Goal: Information Seeking & Learning: Learn about a topic

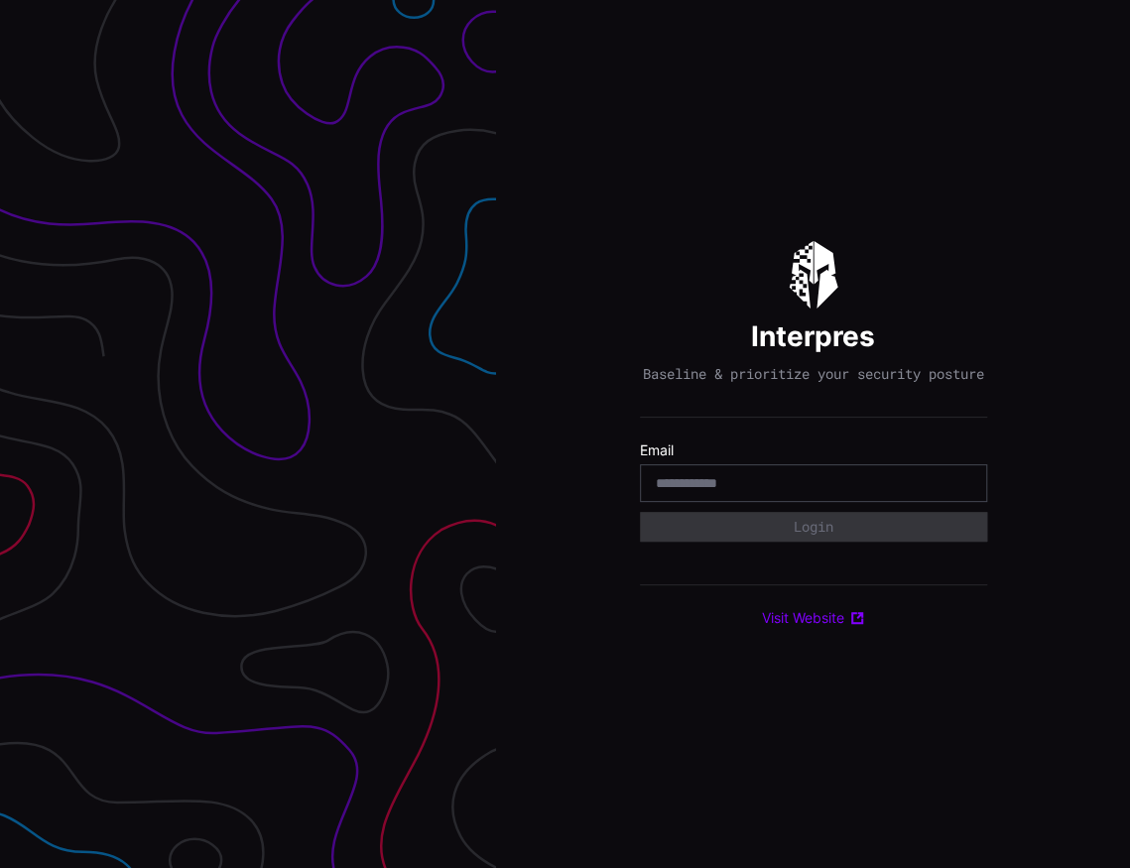
click at [676, 492] on input "email" at bounding box center [814, 483] width 316 height 18
type input "**********"
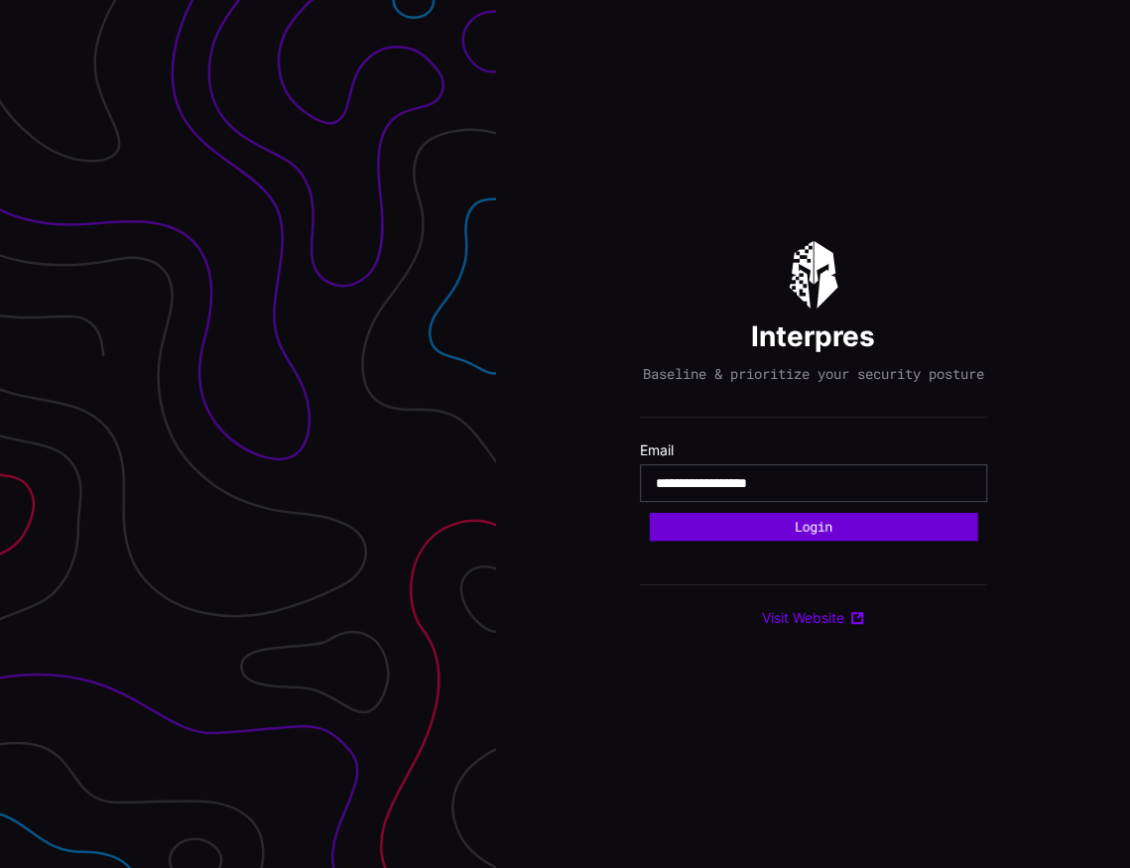
click at [793, 542] on button "Login" at bounding box center [813, 527] width 328 height 29
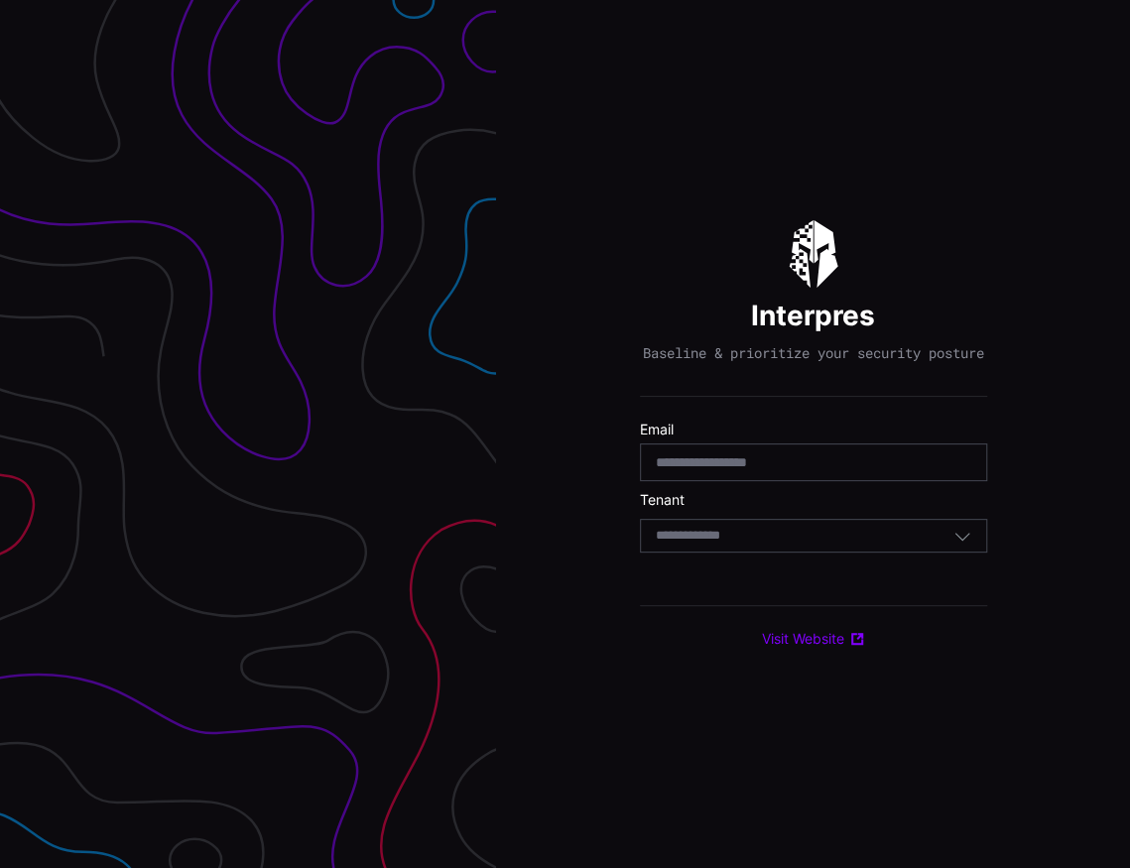
click at [769, 545] on div "Select Tenant" at bounding box center [805, 536] width 298 height 18
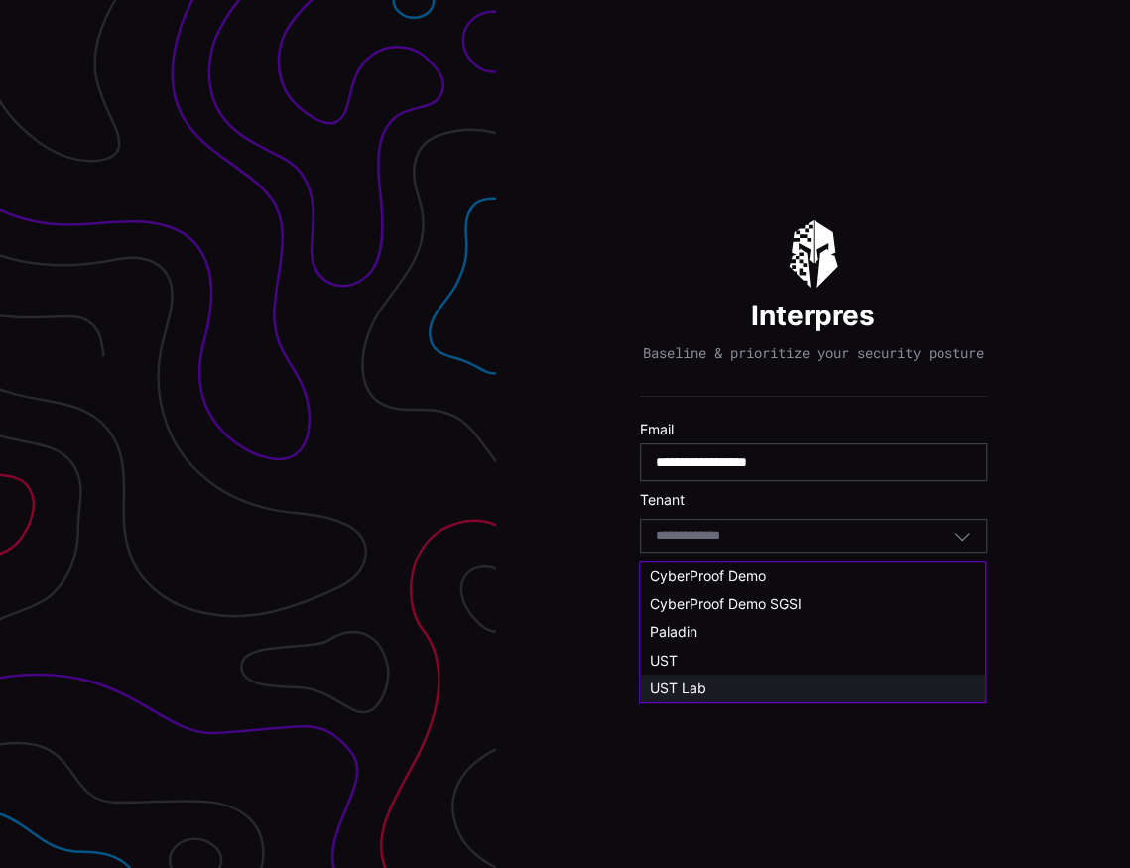
click at [750, 680] on div "UST Lab" at bounding box center [813, 689] width 326 height 18
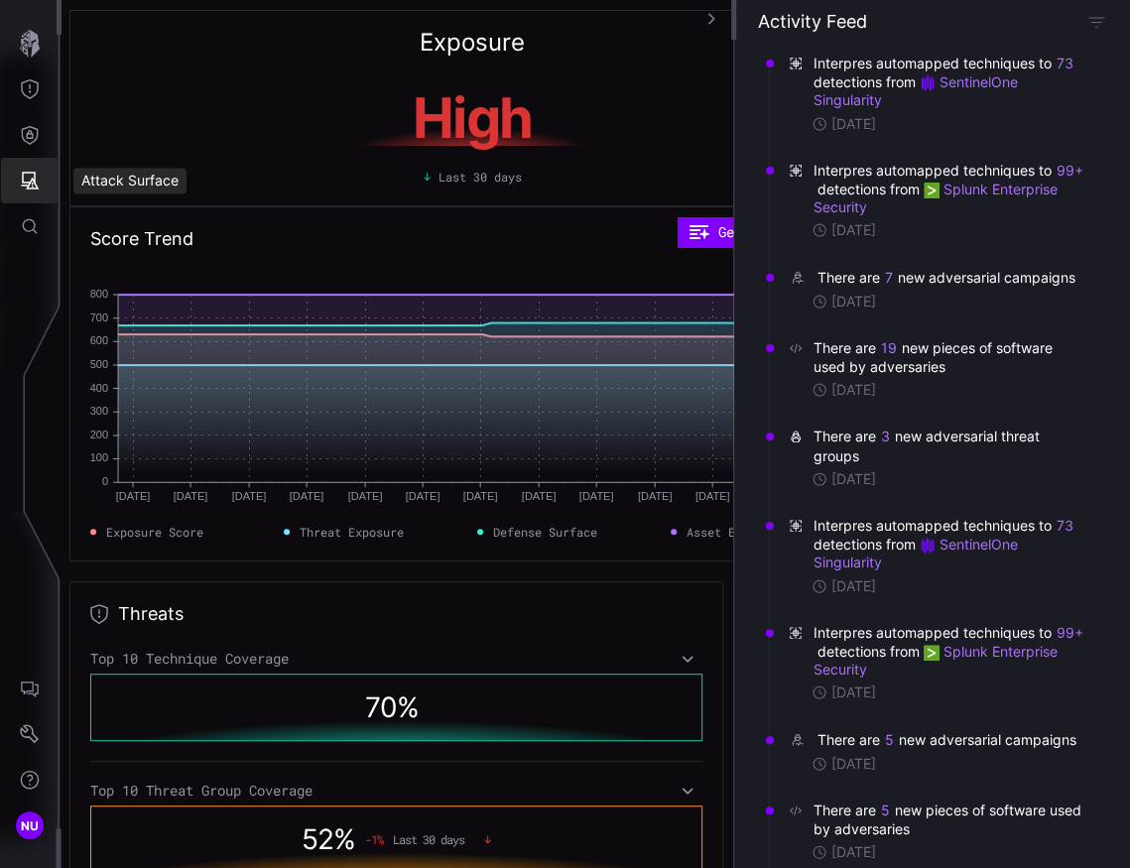
click at [29, 196] on button "Attack Surface" at bounding box center [30, 181] width 58 height 46
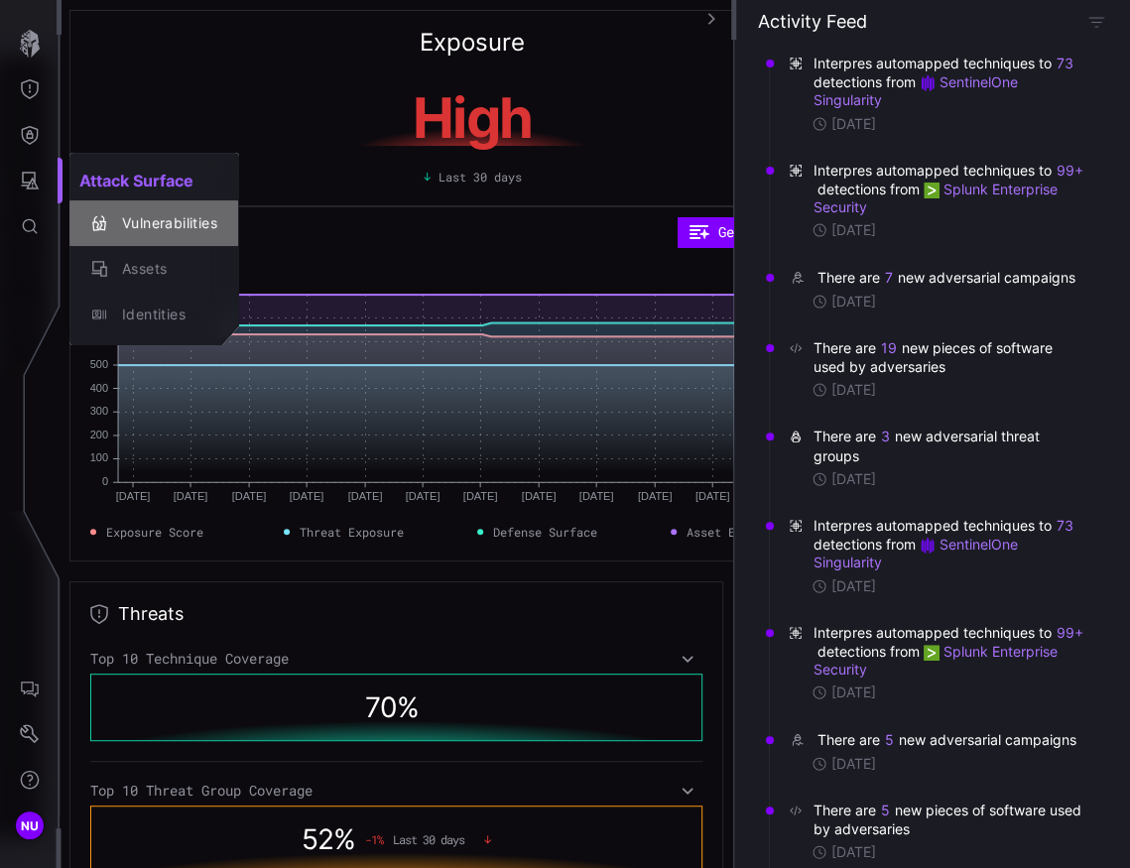
click at [167, 225] on div "Vulnerabilities" at bounding box center [164, 223] width 105 height 25
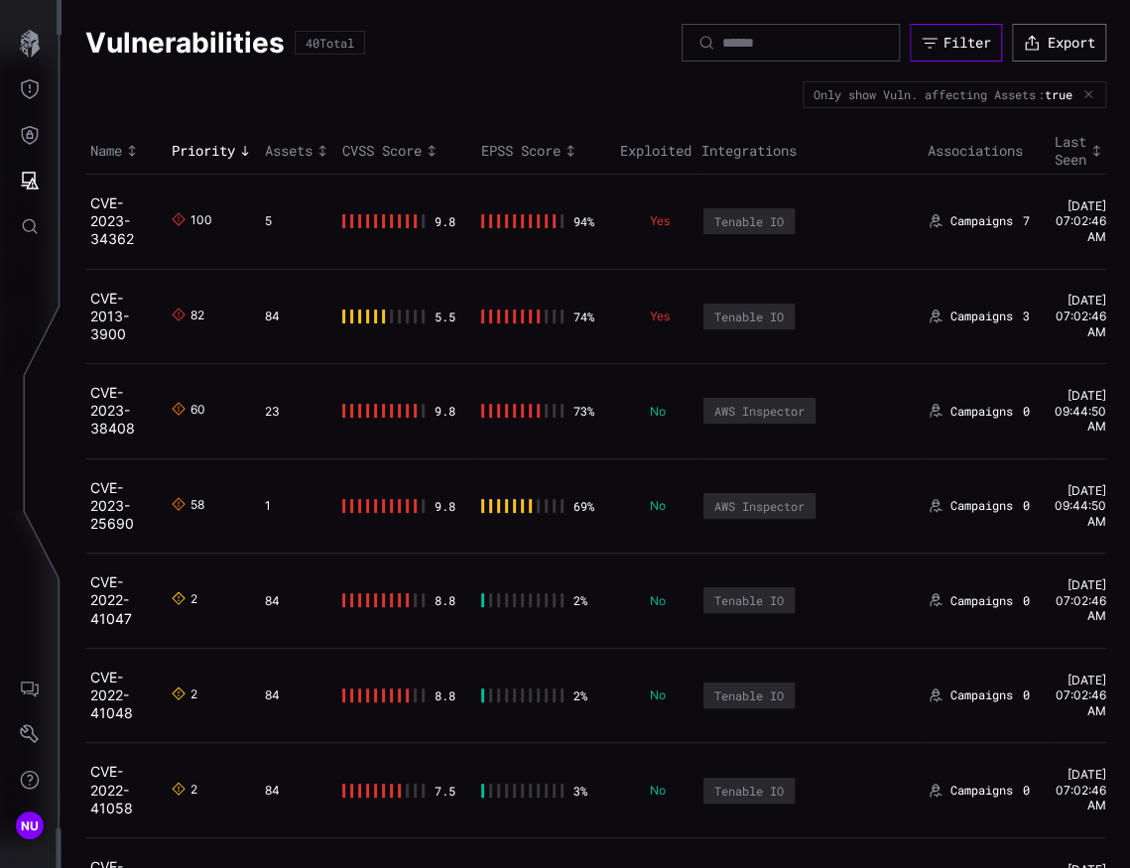
click at [977, 49] on button "Filter" at bounding box center [956, 43] width 92 height 38
drag, startPoint x: 195, startPoint y: 217, endPoint x: 195, endPoint y: 206, distance: 10.9
click at [195, 206] on td "100" at bounding box center [213, 221] width 93 height 95
click at [108, 223] on link "CVE-2023-34362" at bounding box center [112, 221] width 44 height 53
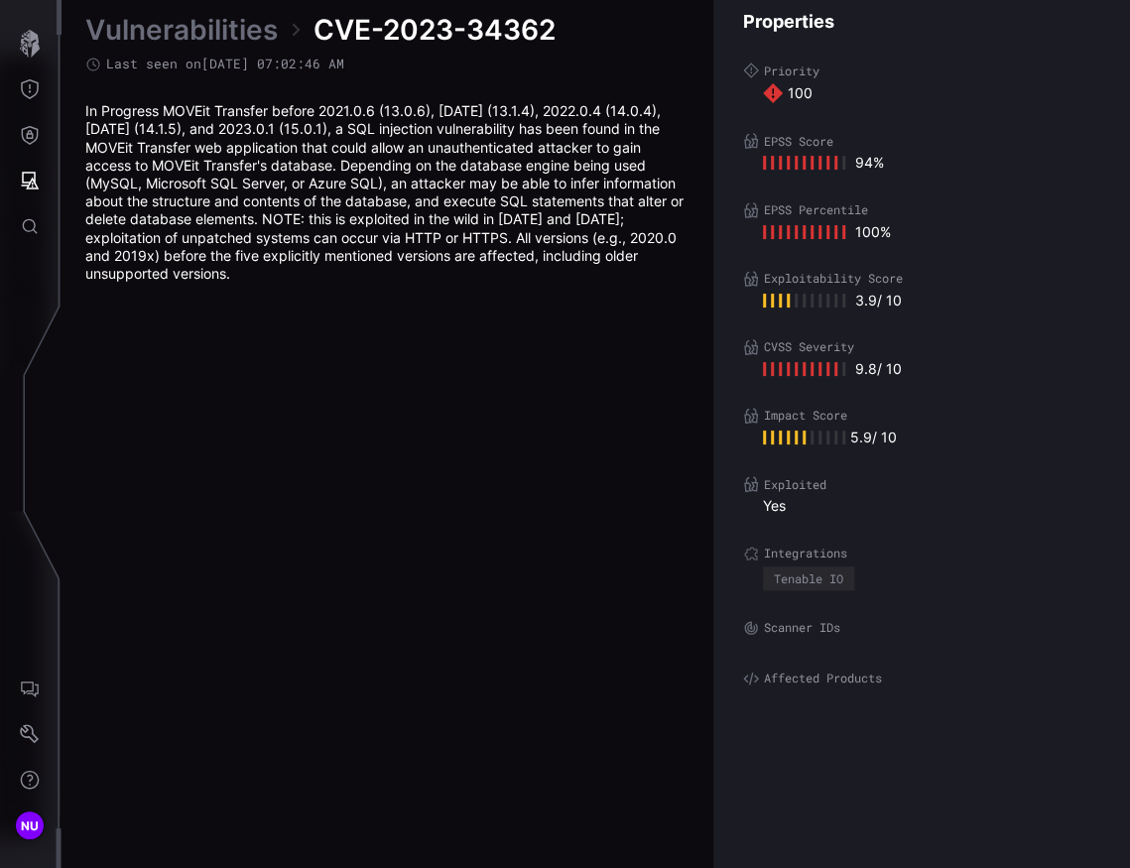
scroll to position [4218, 1191]
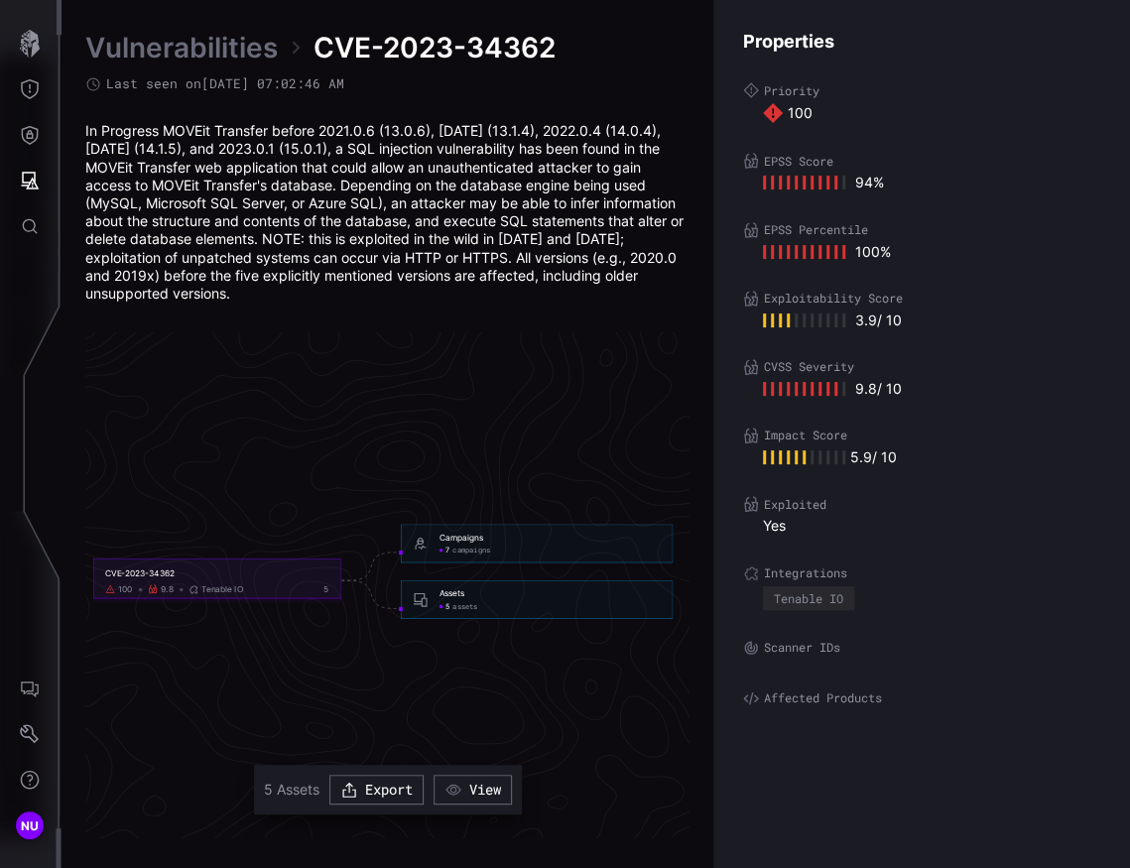
click at [475, 554] on span "campaigns" at bounding box center [472, 550] width 38 height 9
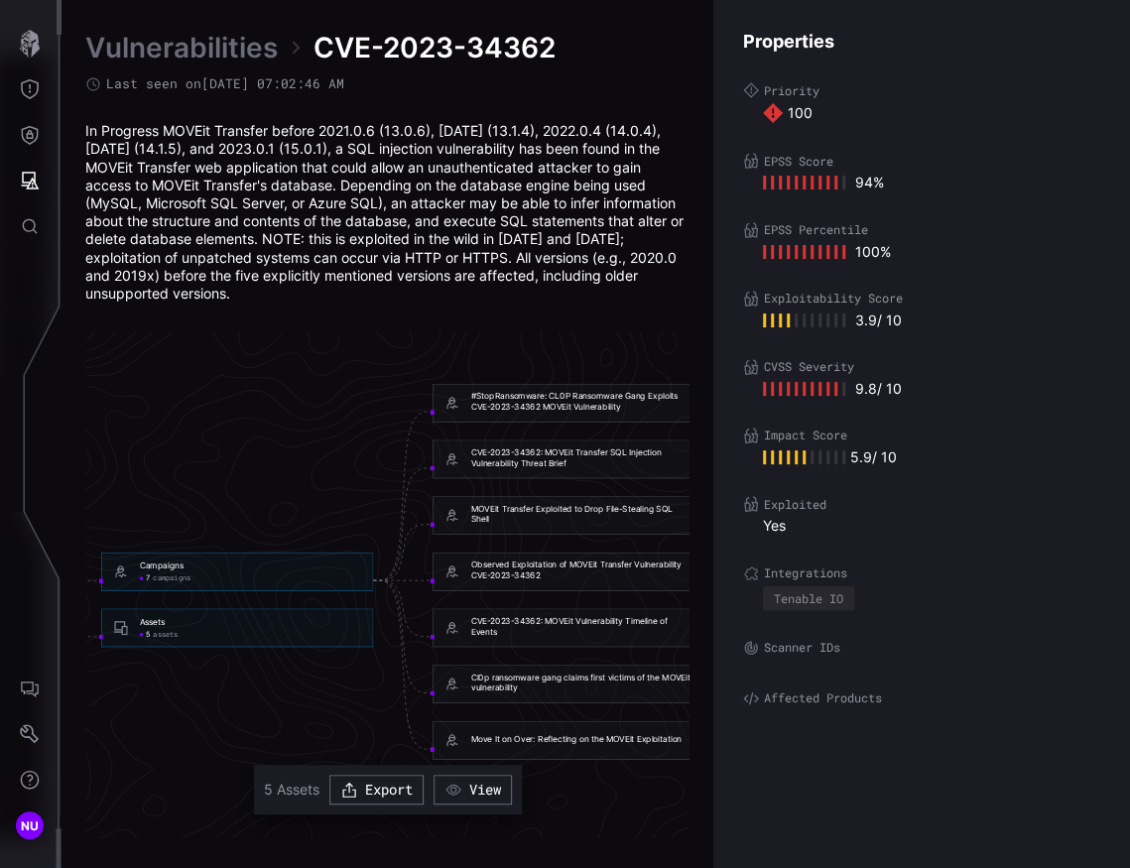
scroll to position [4218, 1320]
click at [553, 400] on div "#StopRansomware: CL0P Ransomware Gang Exploits CVE-2023-34362 MOVEit Vulnerabil…" at bounding box center [586, 402] width 221 height 22
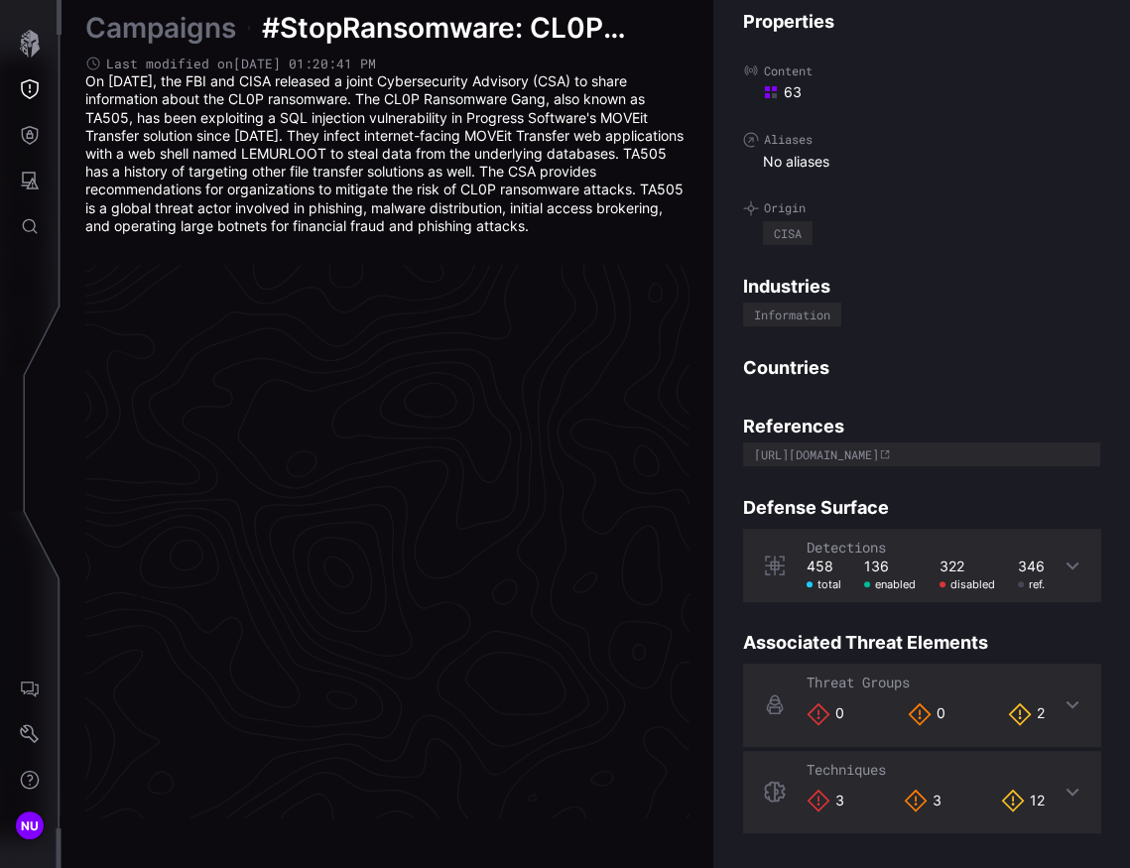
scroll to position [4194, 1191]
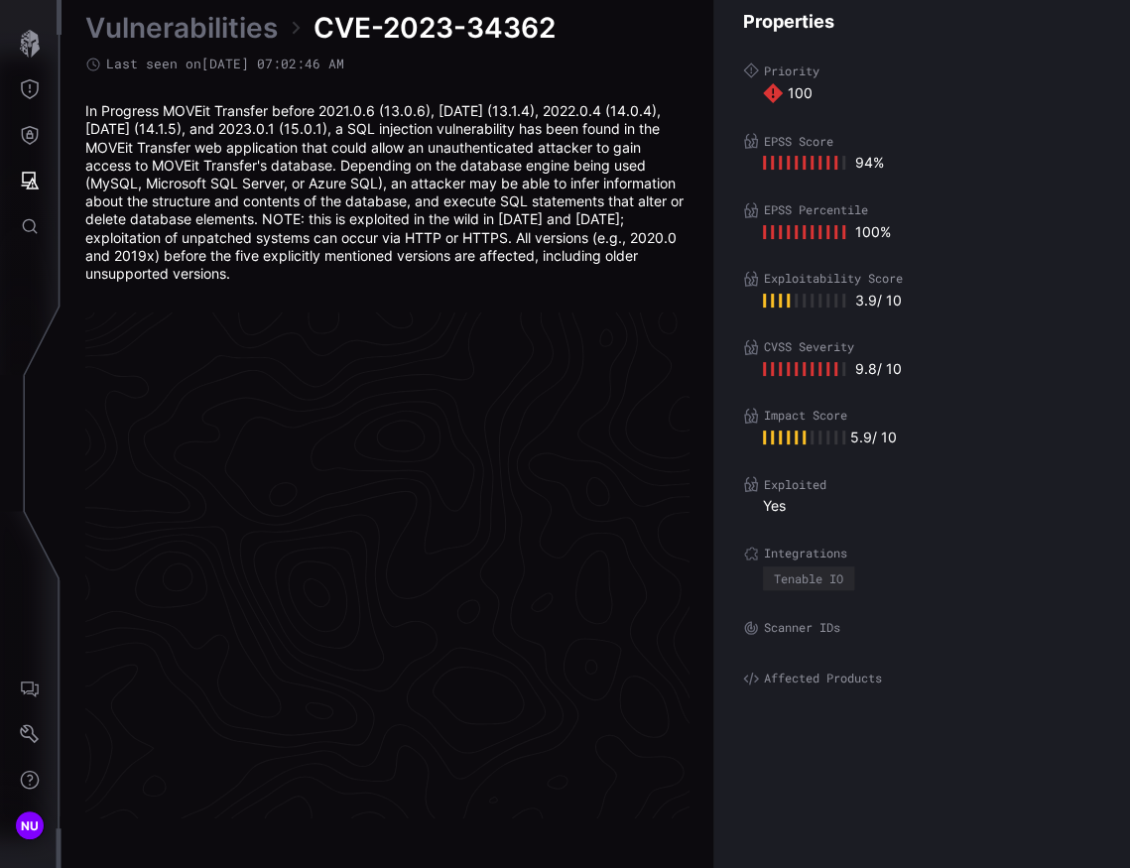
scroll to position [4218, 1191]
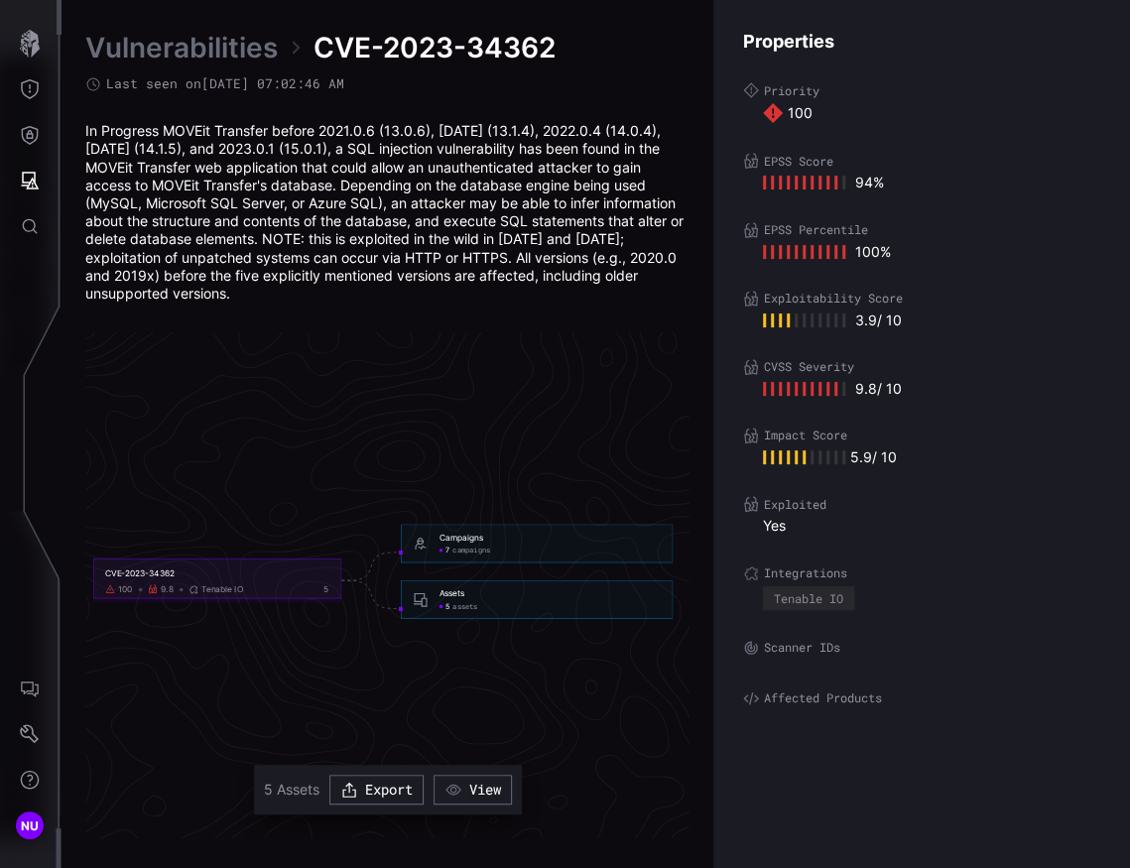
click at [459, 608] on span "assets" at bounding box center [465, 606] width 25 height 9
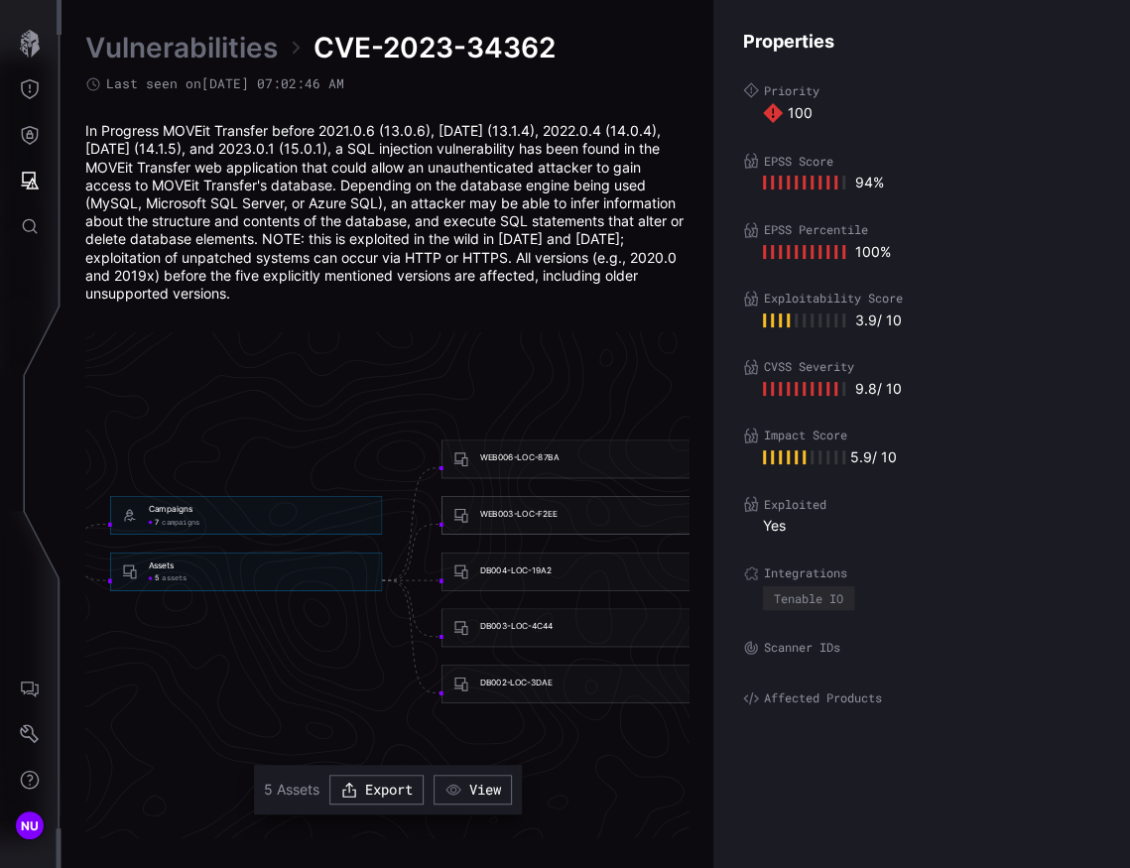
scroll to position [4218, 1338]
click at [508, 458] on div "WEB006-LOC-87BA" at bounding box center [497, 458] width 78 height 11
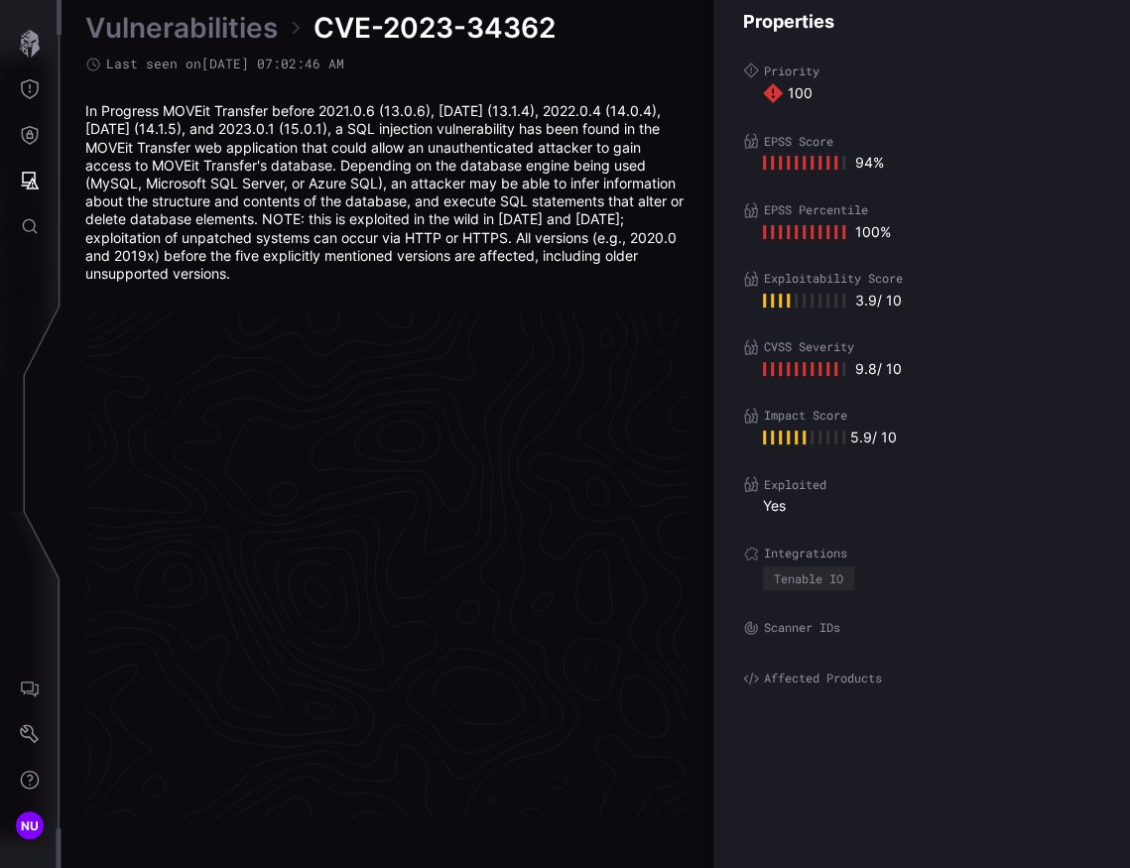
scroll to position [4218, 1191]
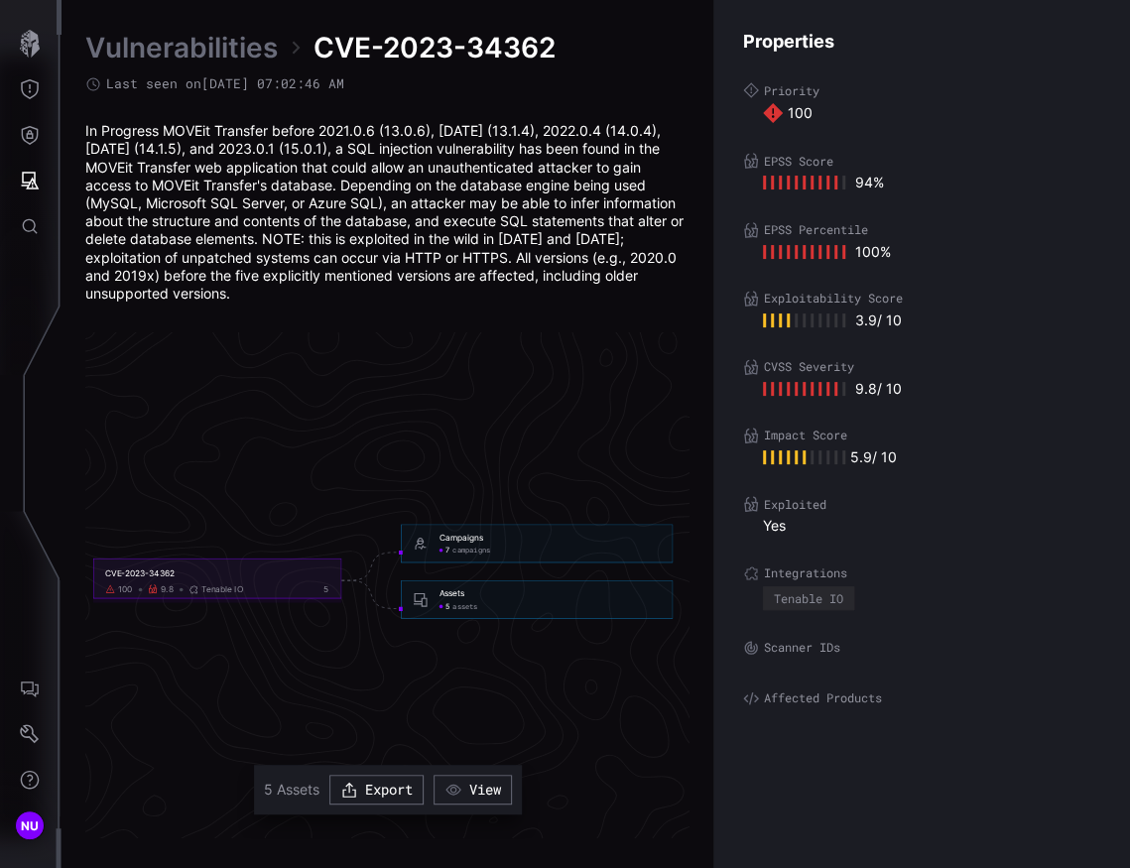
click at [458, 607] on span "assets" at bounding box center [465, 606] width 25 height 9
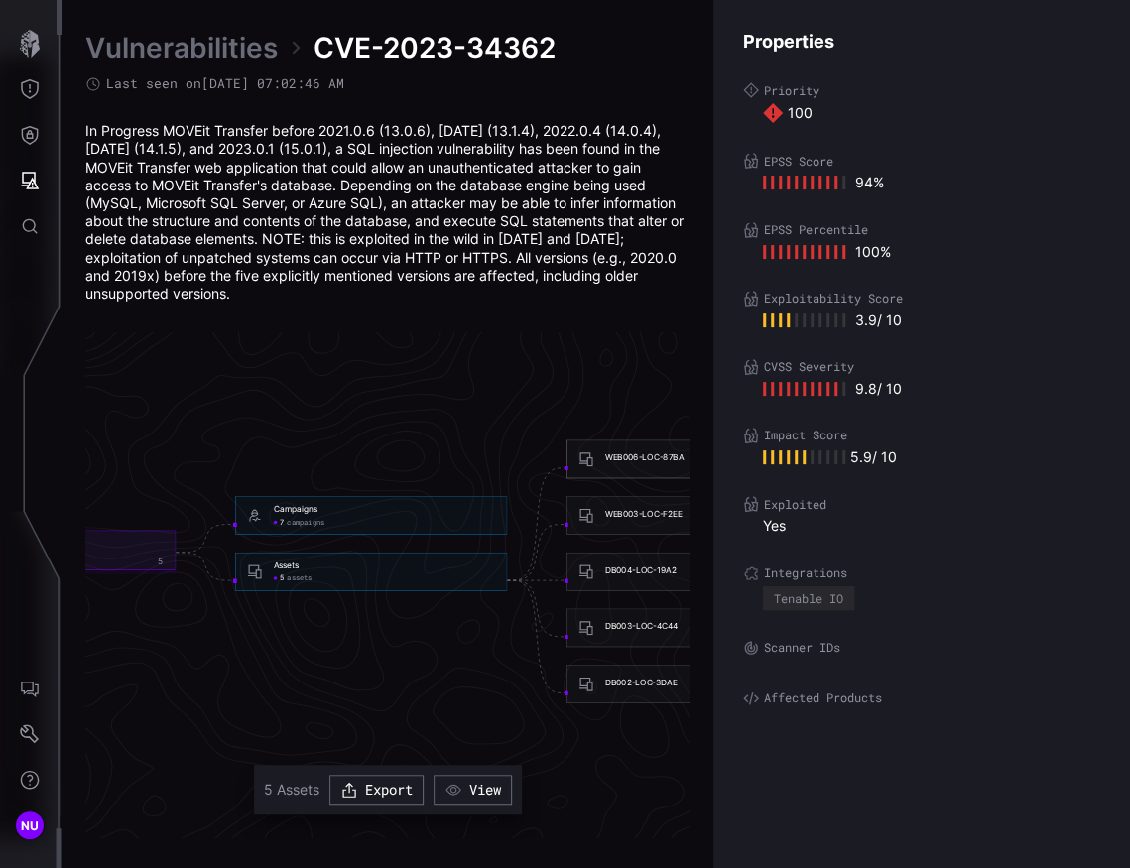
click at [598, 464] on div "WEB006-LOC-87BA" at bounding box center [703, 460] width 272 height 39
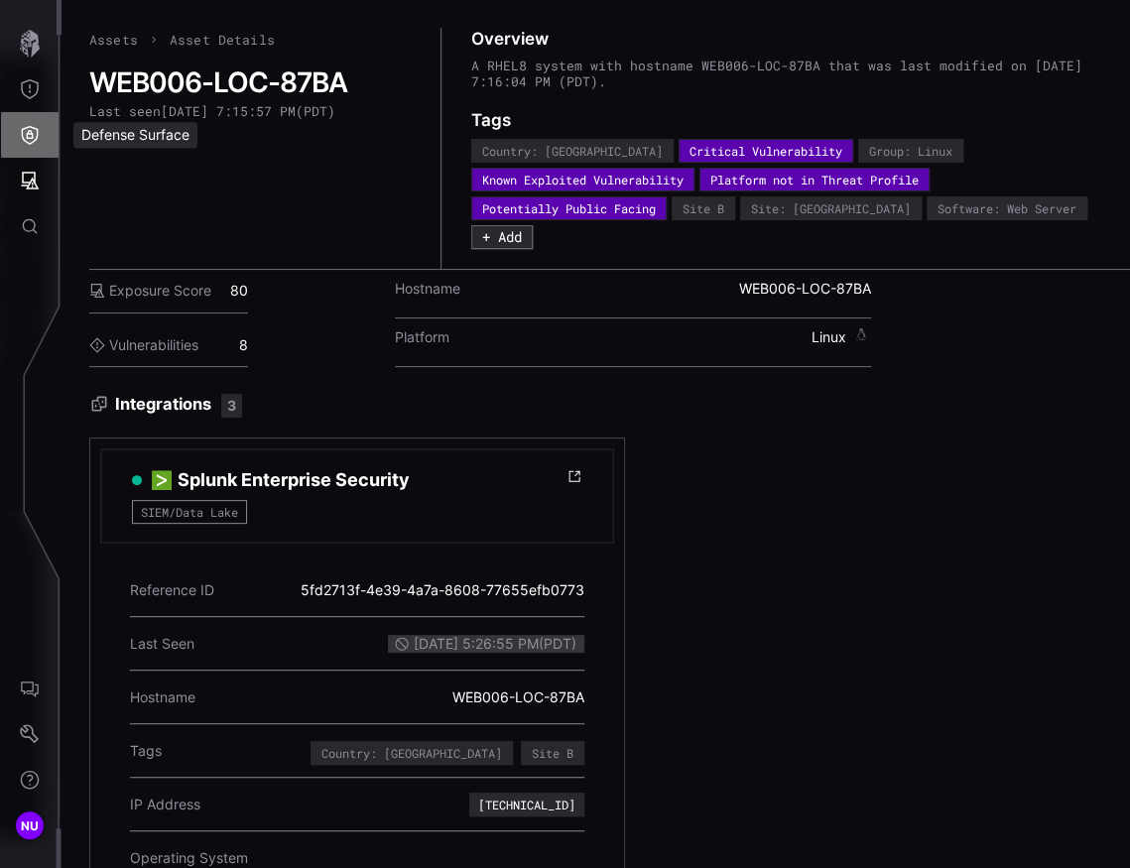
click at [21, 138] on icon "Defense Surface" at bounding box center [30, 135] width 20 height 20
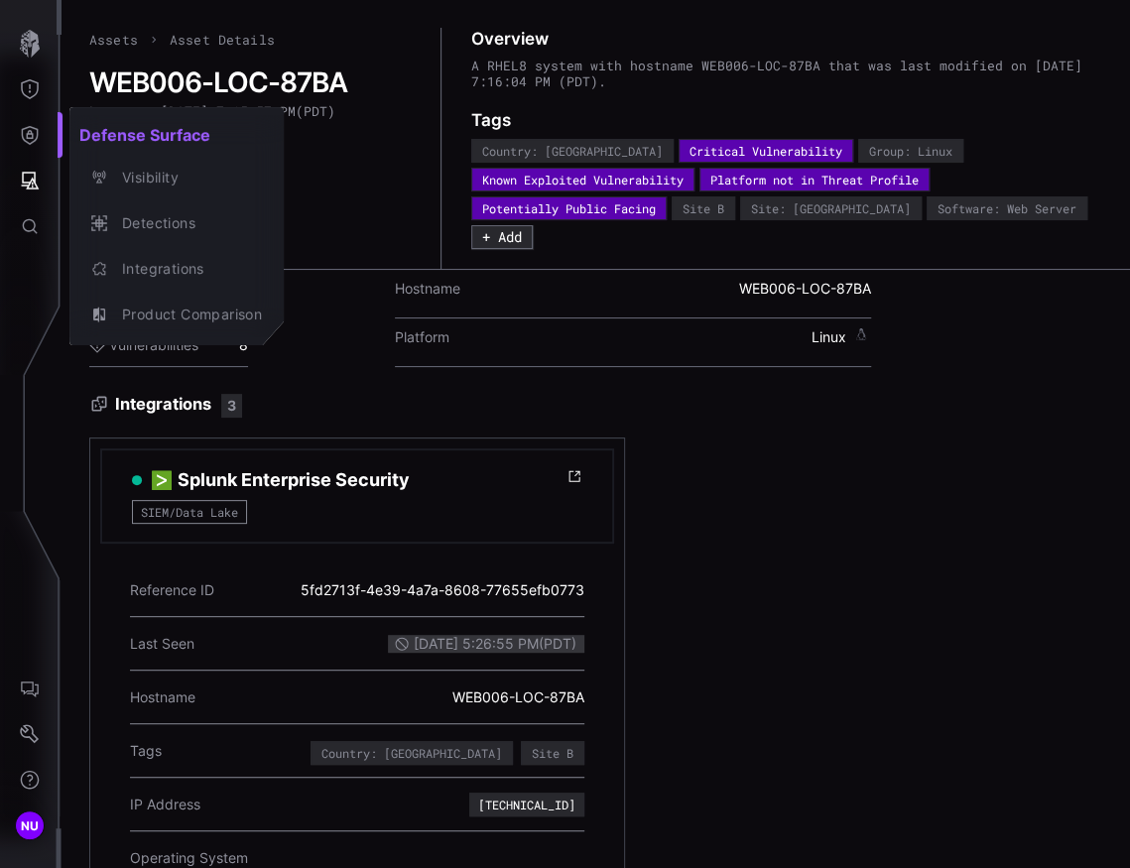
click at [29, 176] on div at bounding box center [565, 434] width 1130 height 868
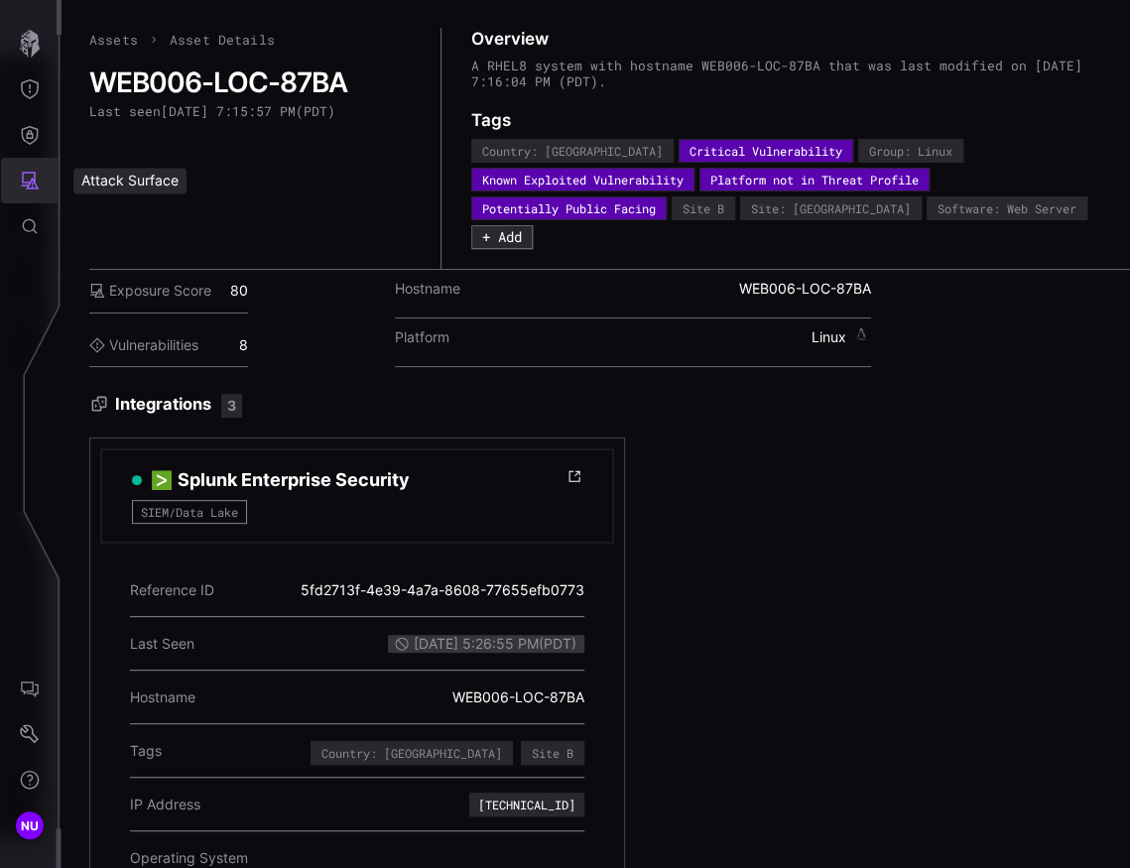
click at [26, 184] on icon "Attack Surface" at bounding box center [30, 181] width 20 height 20
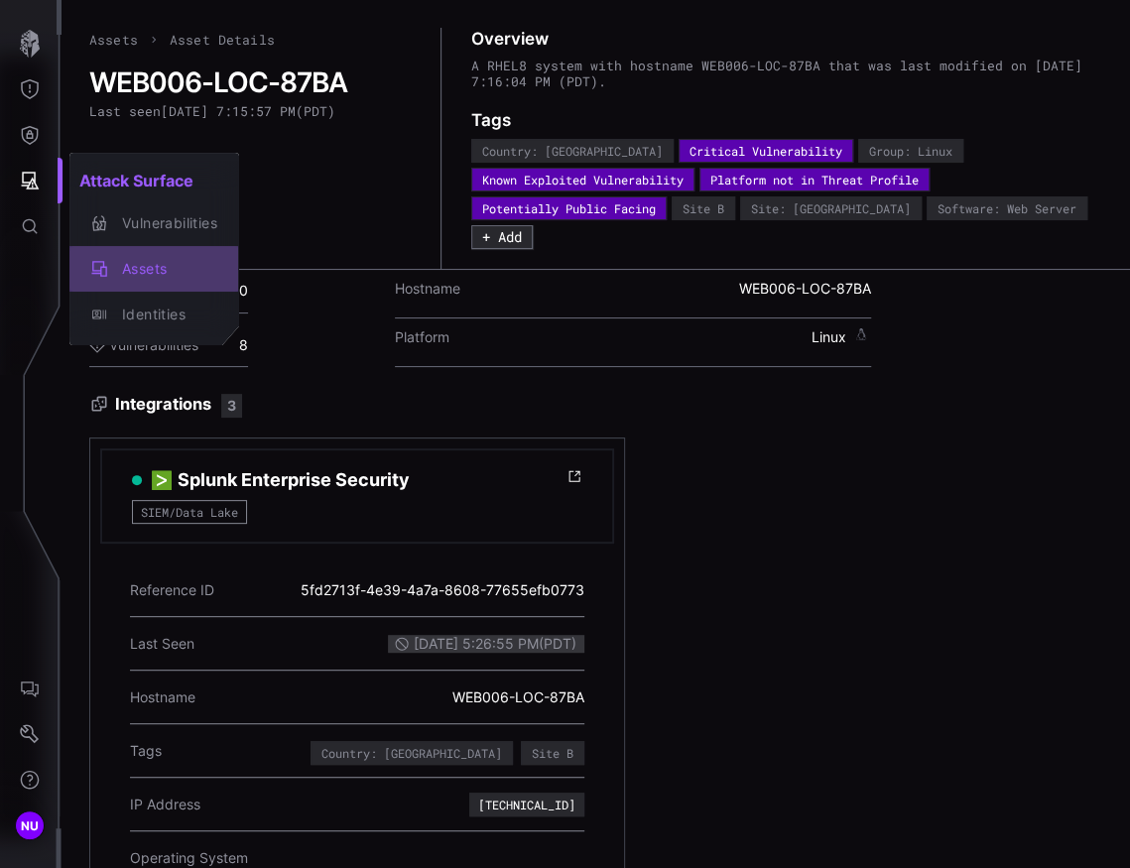
click at [118, 269] on div "Assets" at bounding box center [164, 269] width 105 height 25
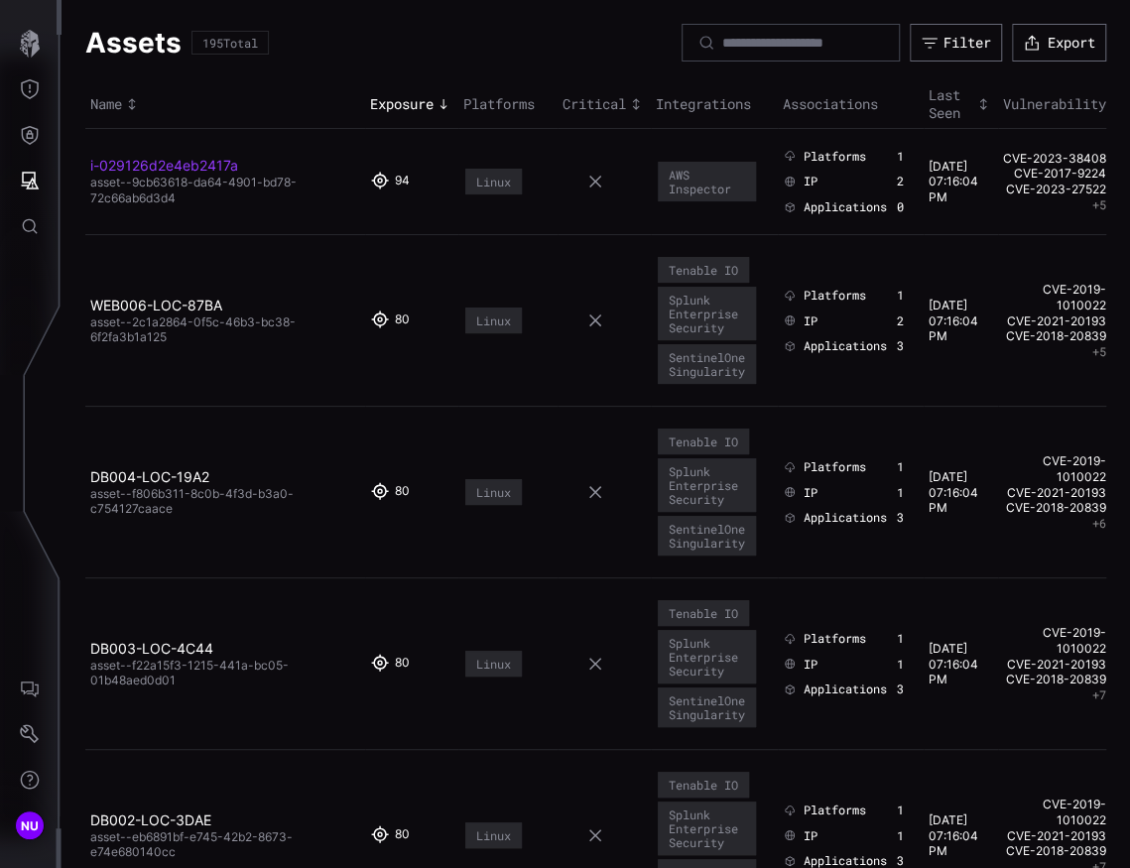
click at [177, 167] on link "i-029126d2e4eb2417a" at bounding box center [164, 165] width 148 height 17
click at [220, 184] on span "asset--9cb63618-da64-4901-bd78-72c66ab6d3d4" at bounding box center [193, 190] width 206 height 31
click at [1059, 156] on link "CVE-2023-38408" at bounding box center [1054, 159] width 103 height 16
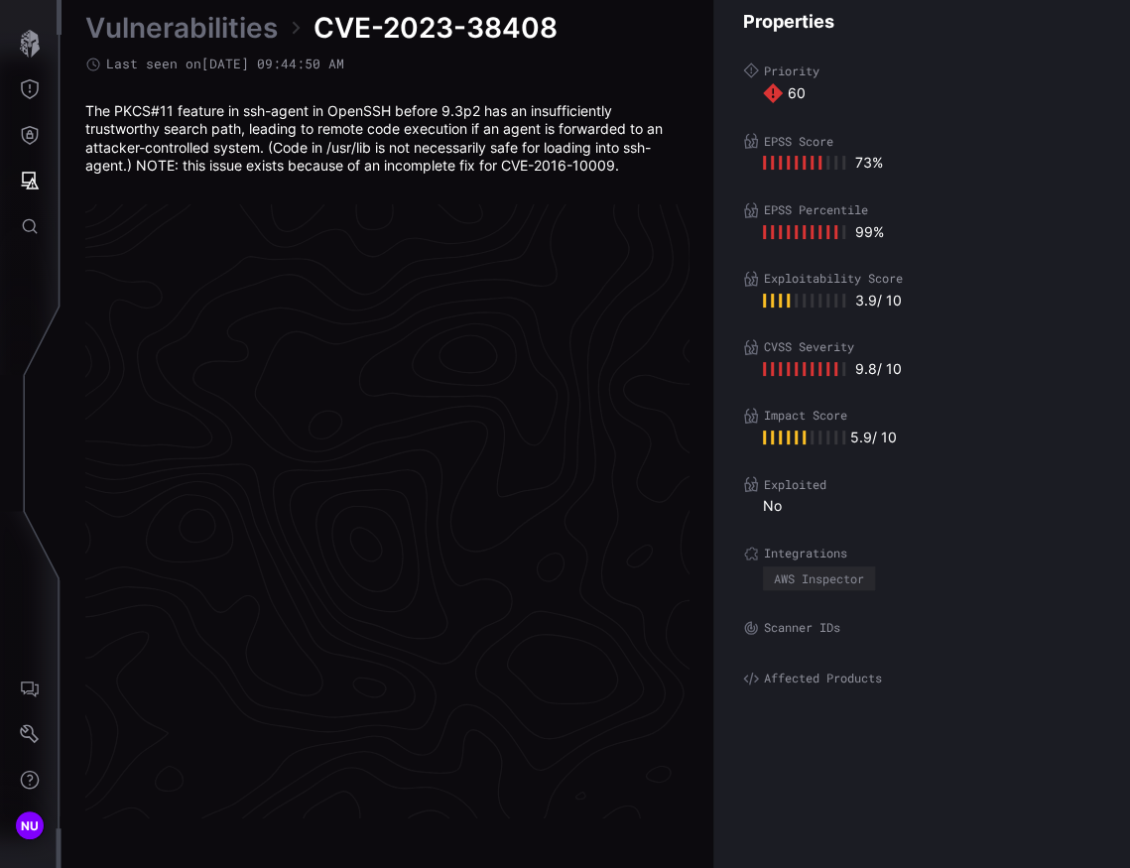
scroll to position [4164, 1191]
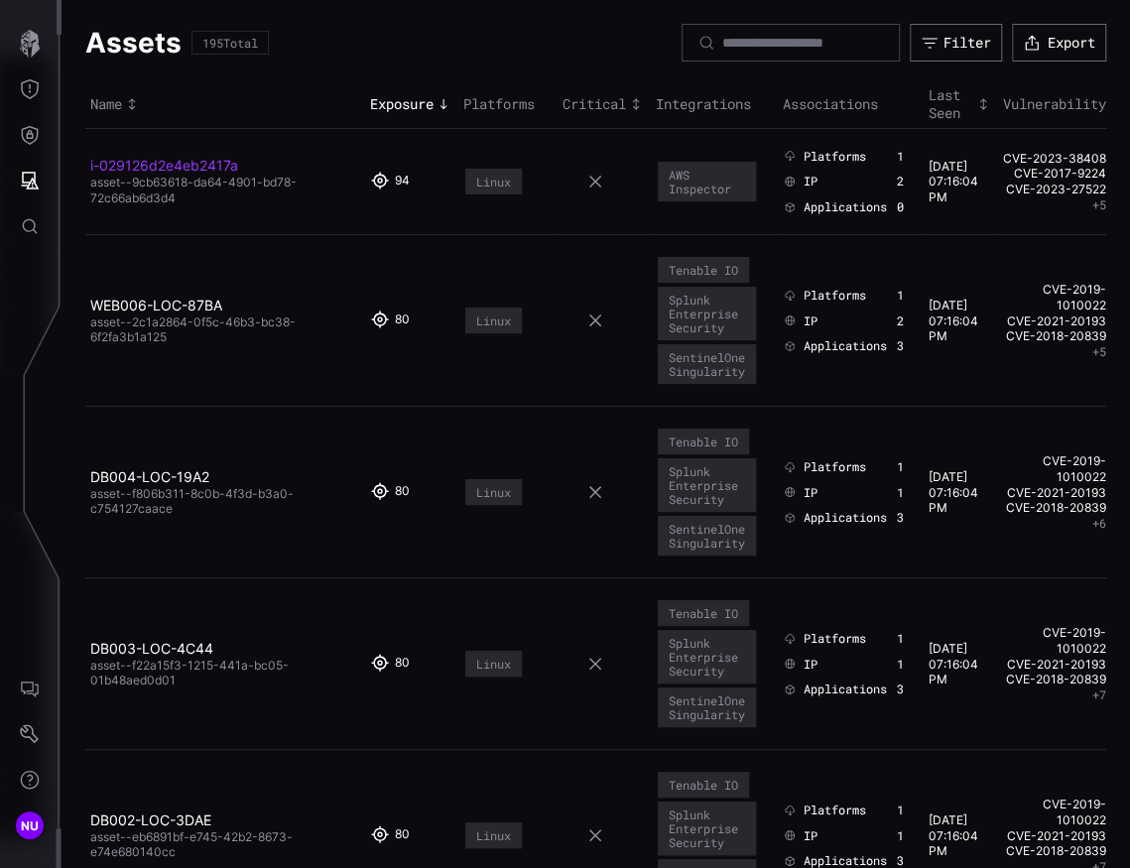
click at [214, 161] on link "i-029126d2e4eb2417a" at bounding box center [164, 165] width 148 height 17
click at [196, 167] on link "i-029126d2e4eb2417a" at bounding box center [164, 165] width 148 height 17
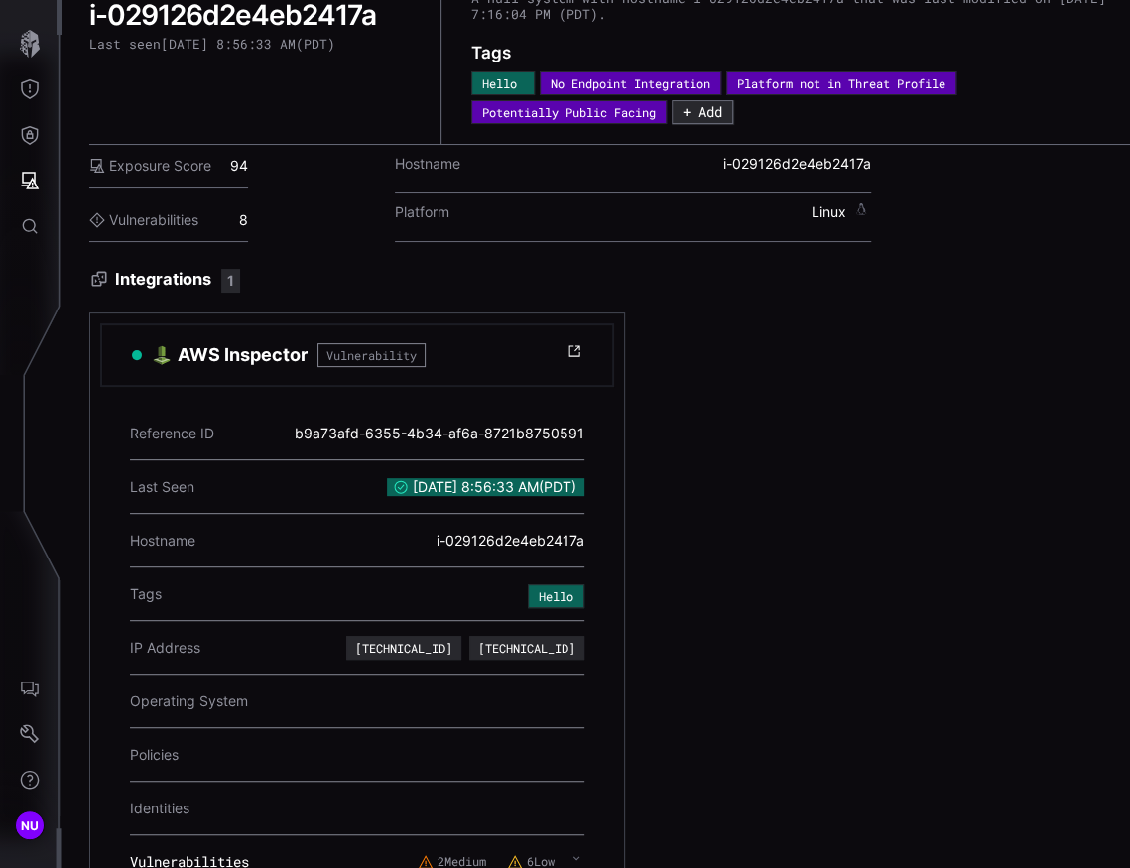
scroll to position [79, 0]
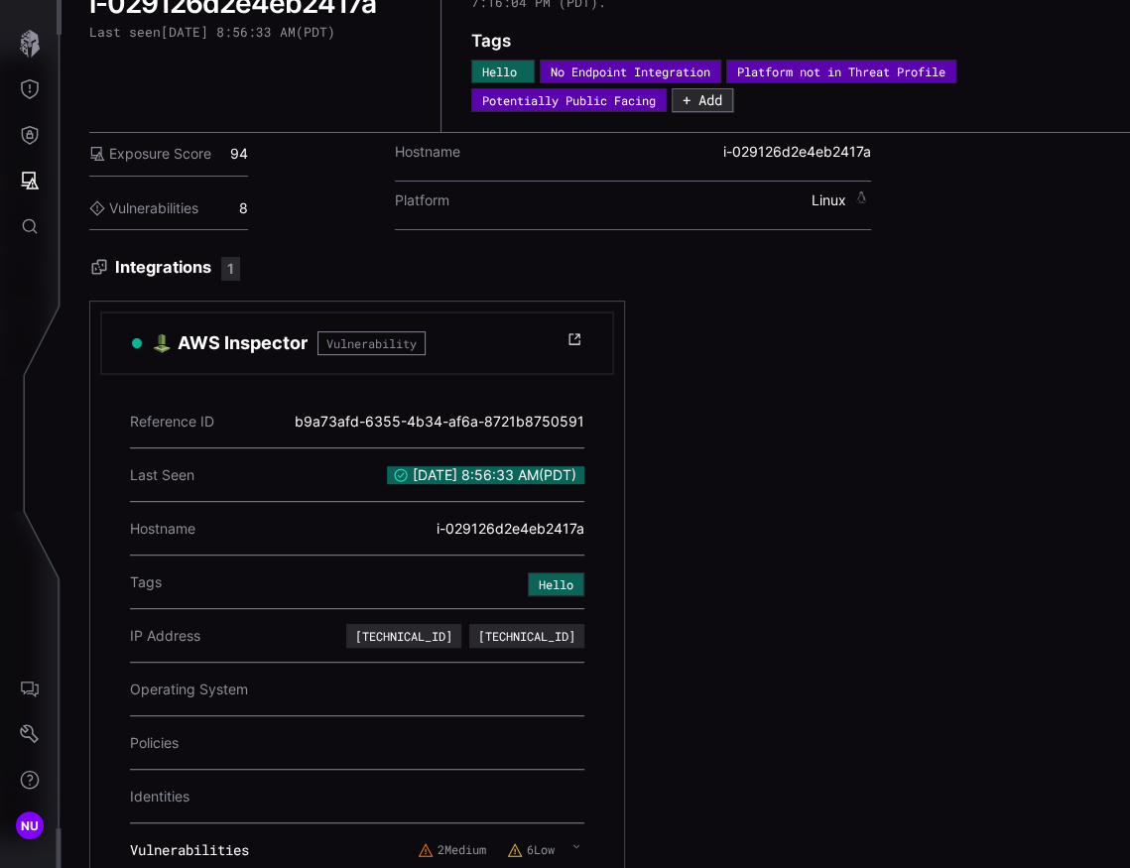
click at [189, 227] on div "Vulnerabilities 8" at bounding box center [168, 210] width 159 height 44
click at [187, 209] on label "Vulnerabilities" at bounding box center [143, 208] width 109 height 18
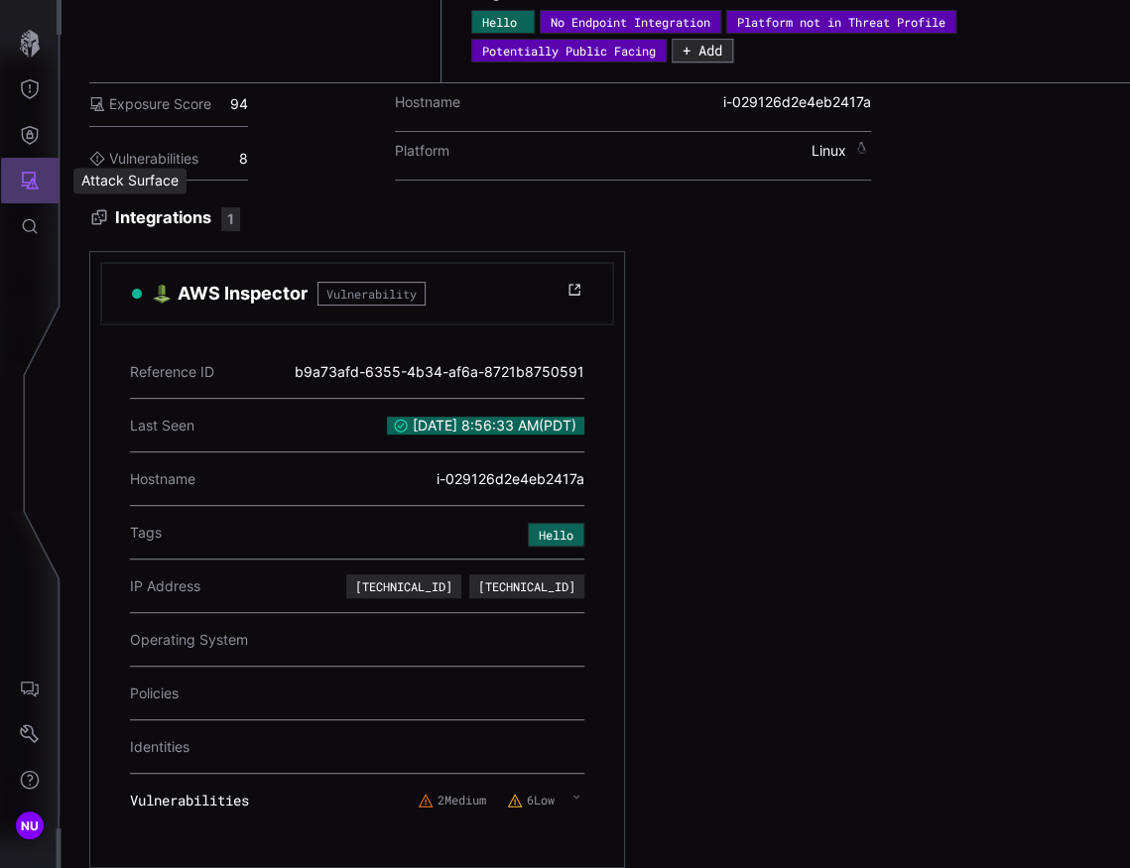
click at [28, 176] on icon "Attack Surface" at bounding box center [30, 181] width 20 height 20
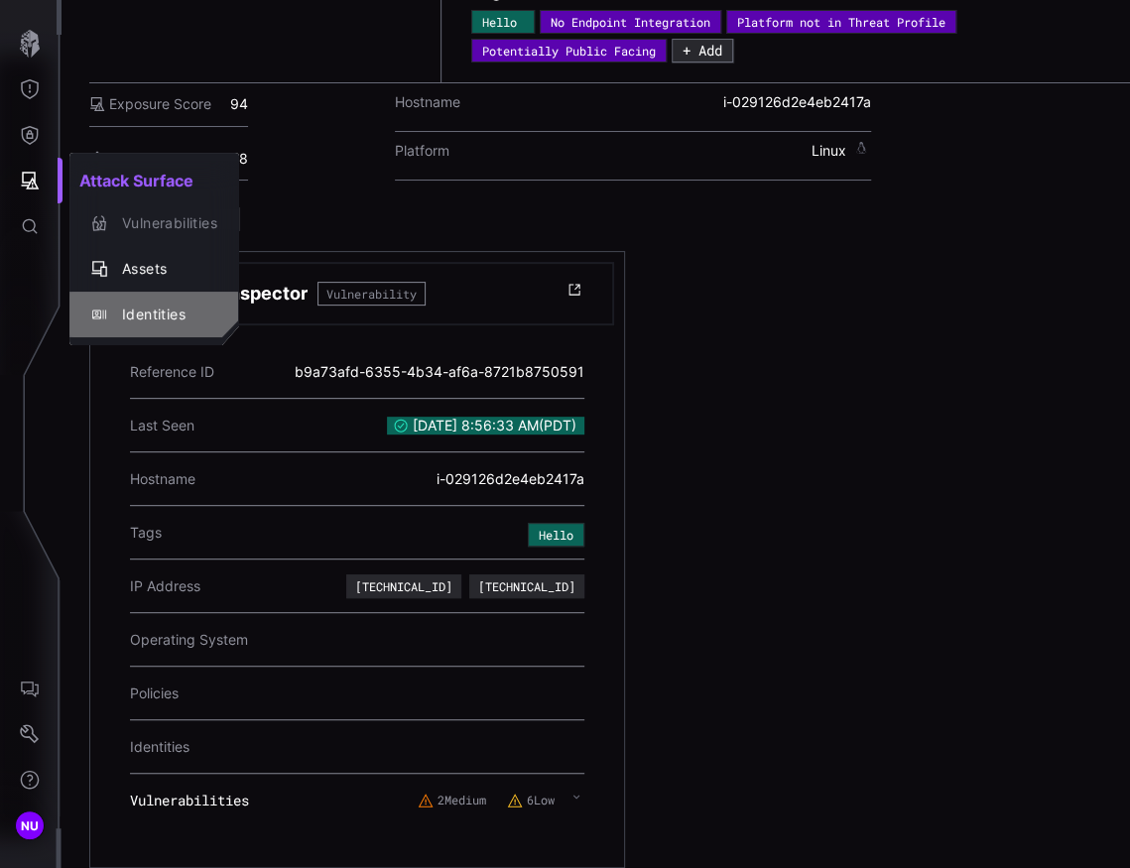
click at [133, 322] on div "Identities" at bounding box center [164, 315] width 105 height 25
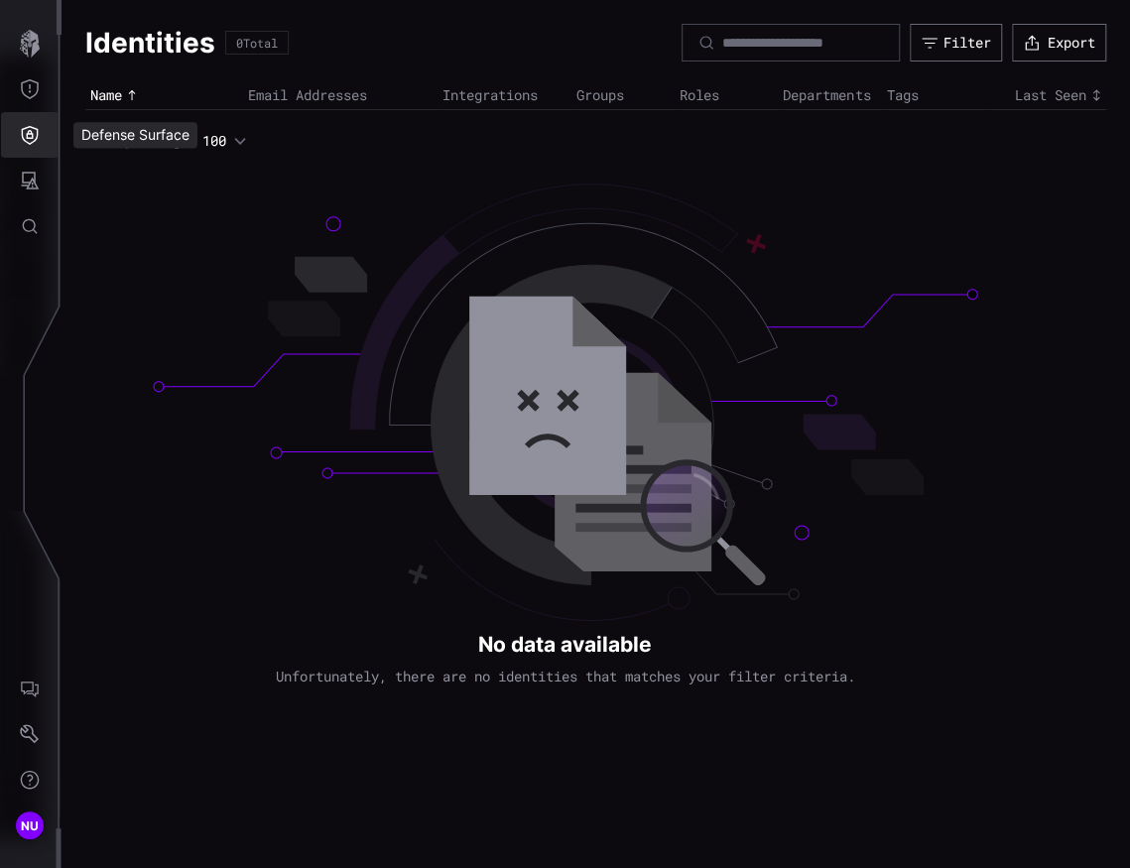
click at [30, 129] on icon "Defense Surface" at bounding box center [30, 135] width 20 height 20
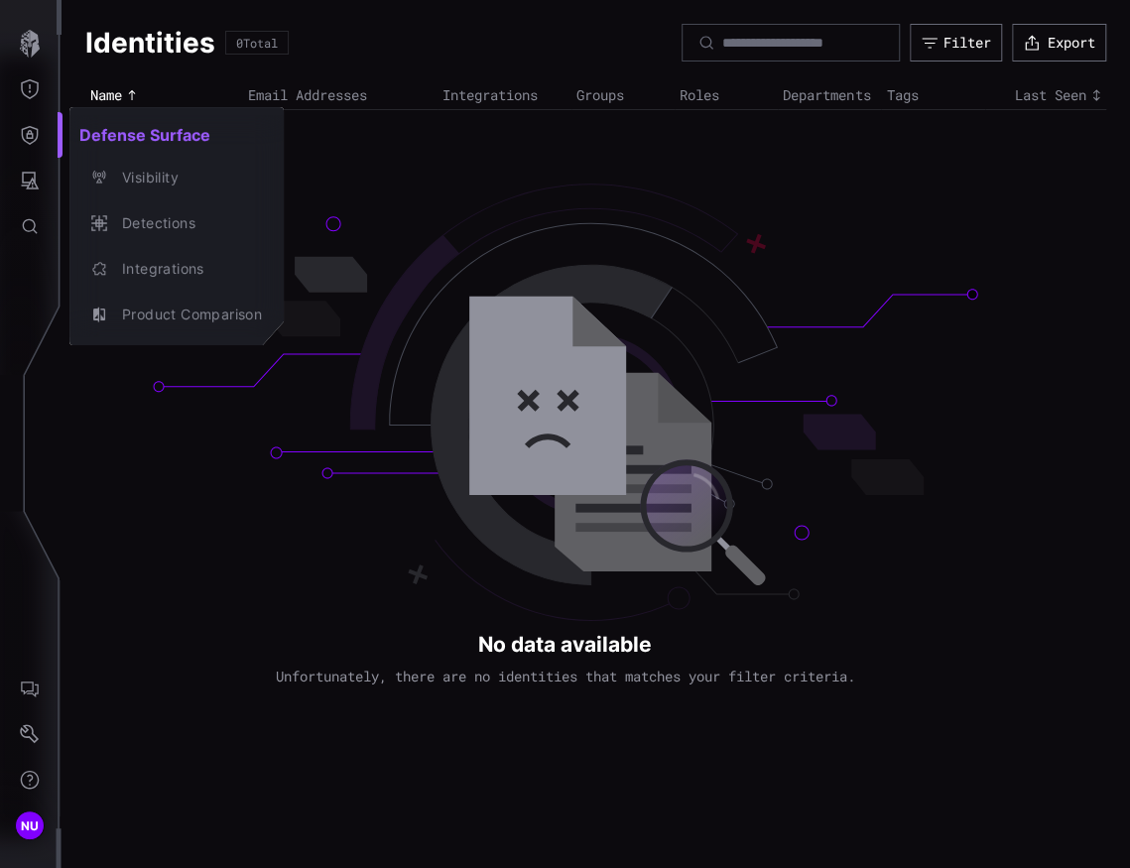
click at [27, 178] on div at bounding box center [565, 434] width 1130 height 868
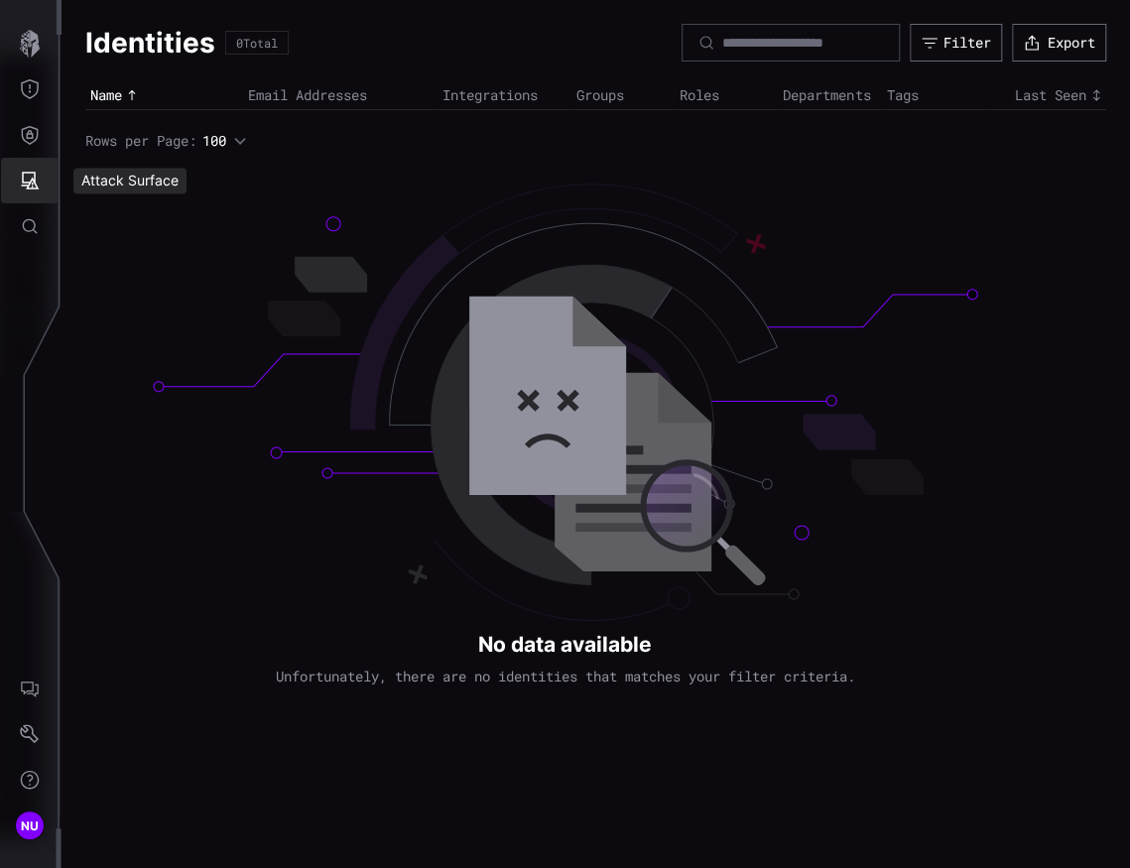
click at [31, 178] on icon "Attack Surface" at bounding box center [31, 181] width 18 height 18
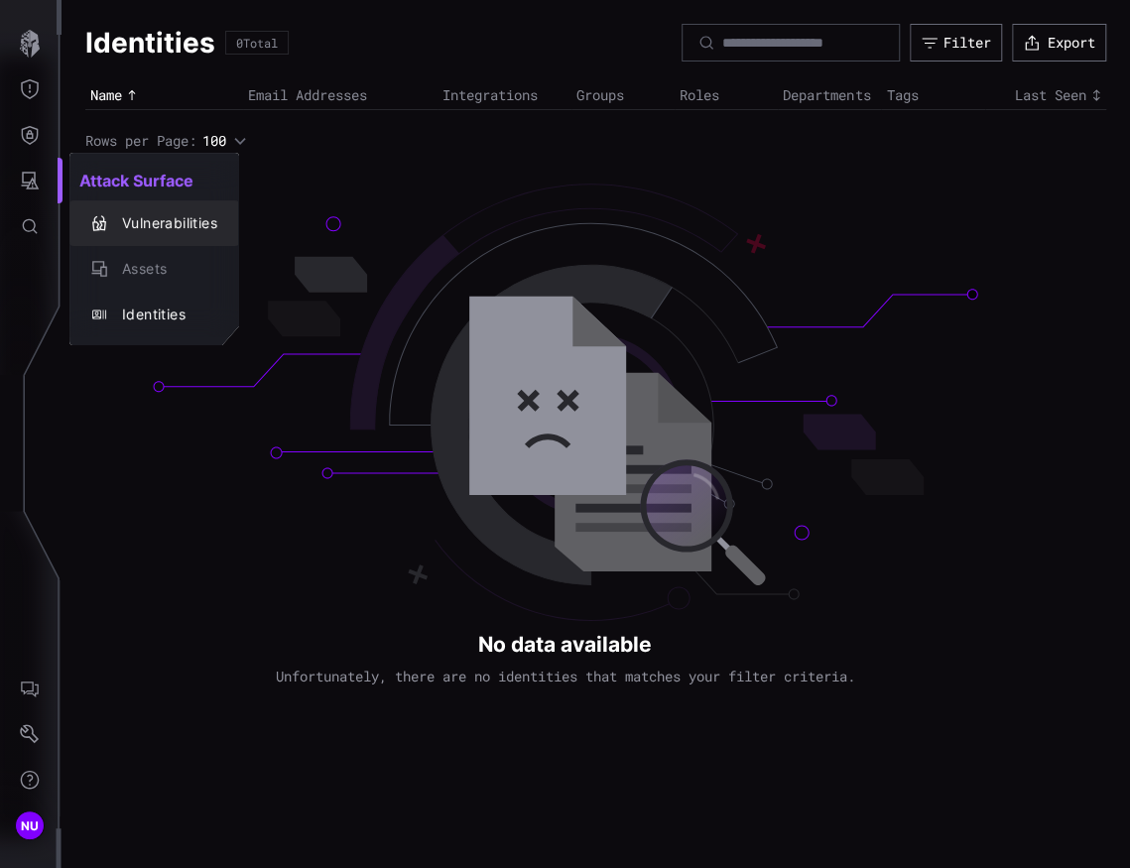
click at [109, 212] on div "Vulnerabilities" at bounding box center [154, 223] width 154 height 28
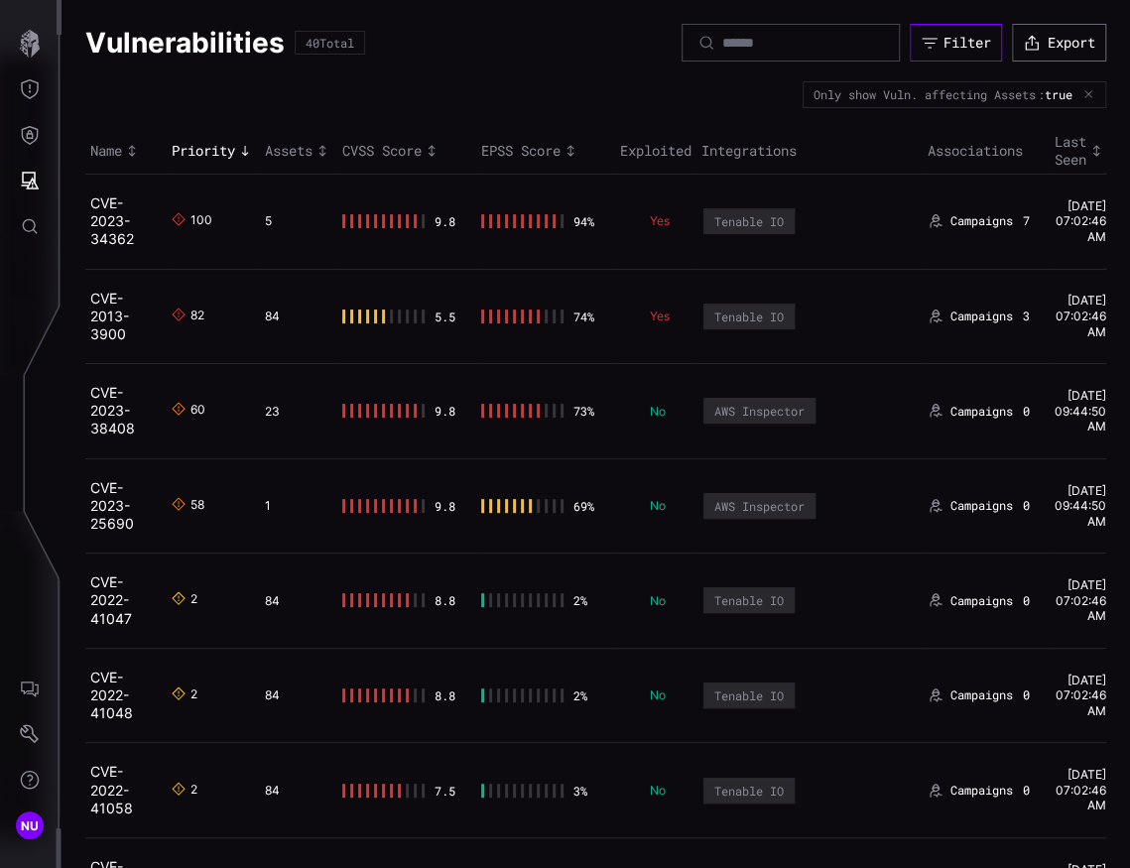
click at [944, 34] on div "Filter" at bounding box center [968, 43] width 48 height 18
click at [34, 194] on button "Attack Surface" at bounding box center [30, 181] width 58 height 46
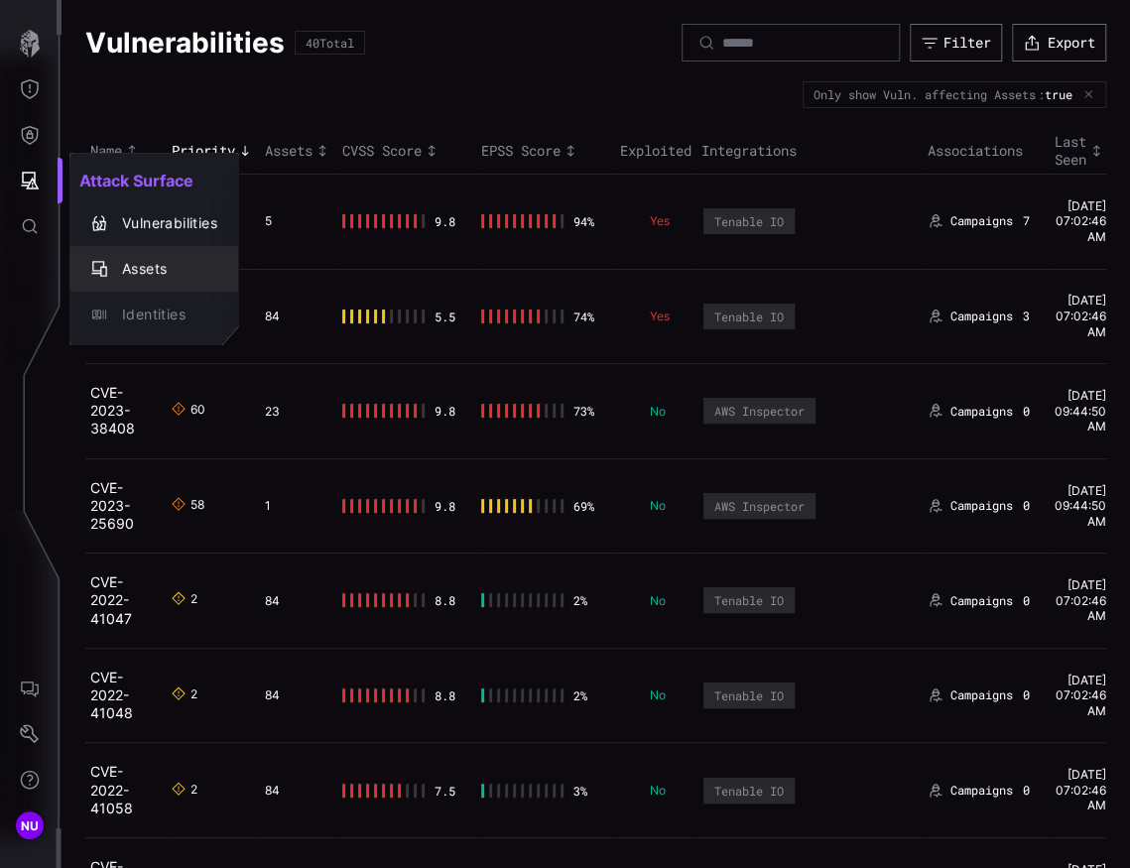
click at [136, 263] on div "Assets" at bounding box center [164, 269] width 105 height 25
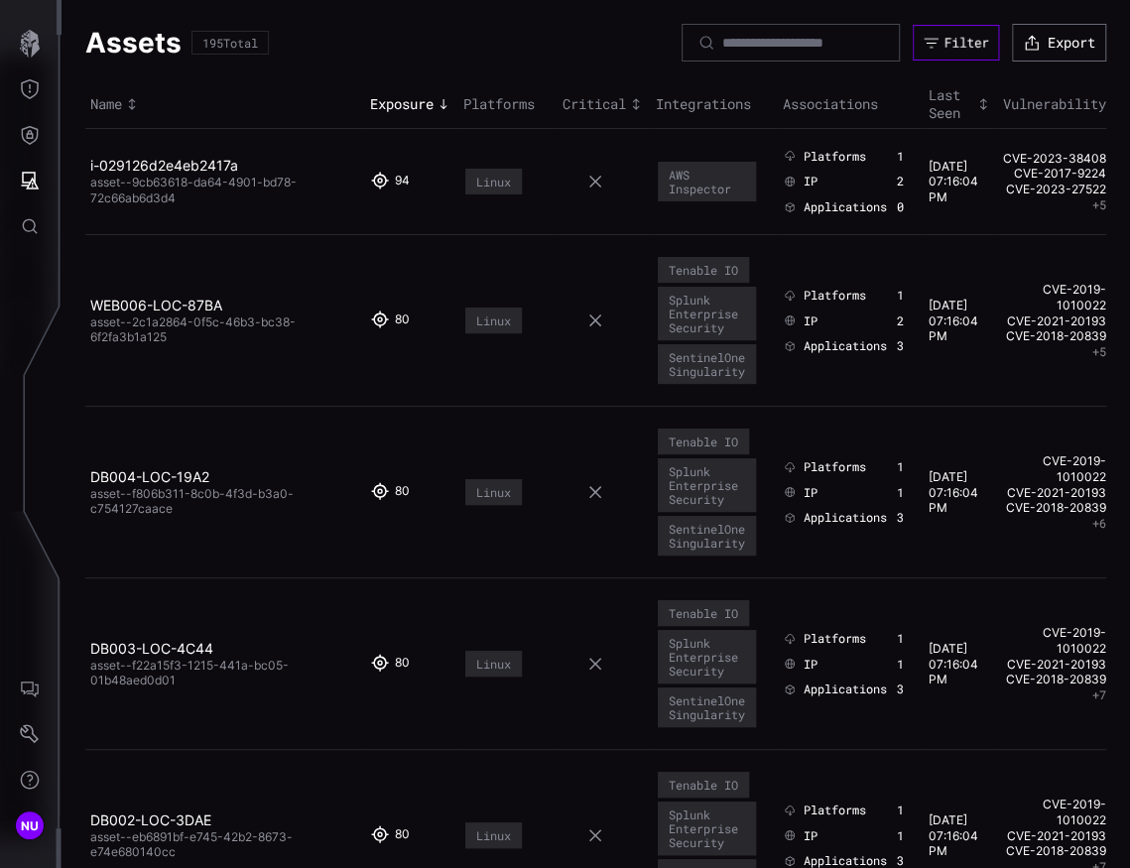
click at [918, 58] on button "Filter" at bounding box center [956, 43] width 86 height 36
